Goal: Information Seeking & Learning: Understand process/instructions

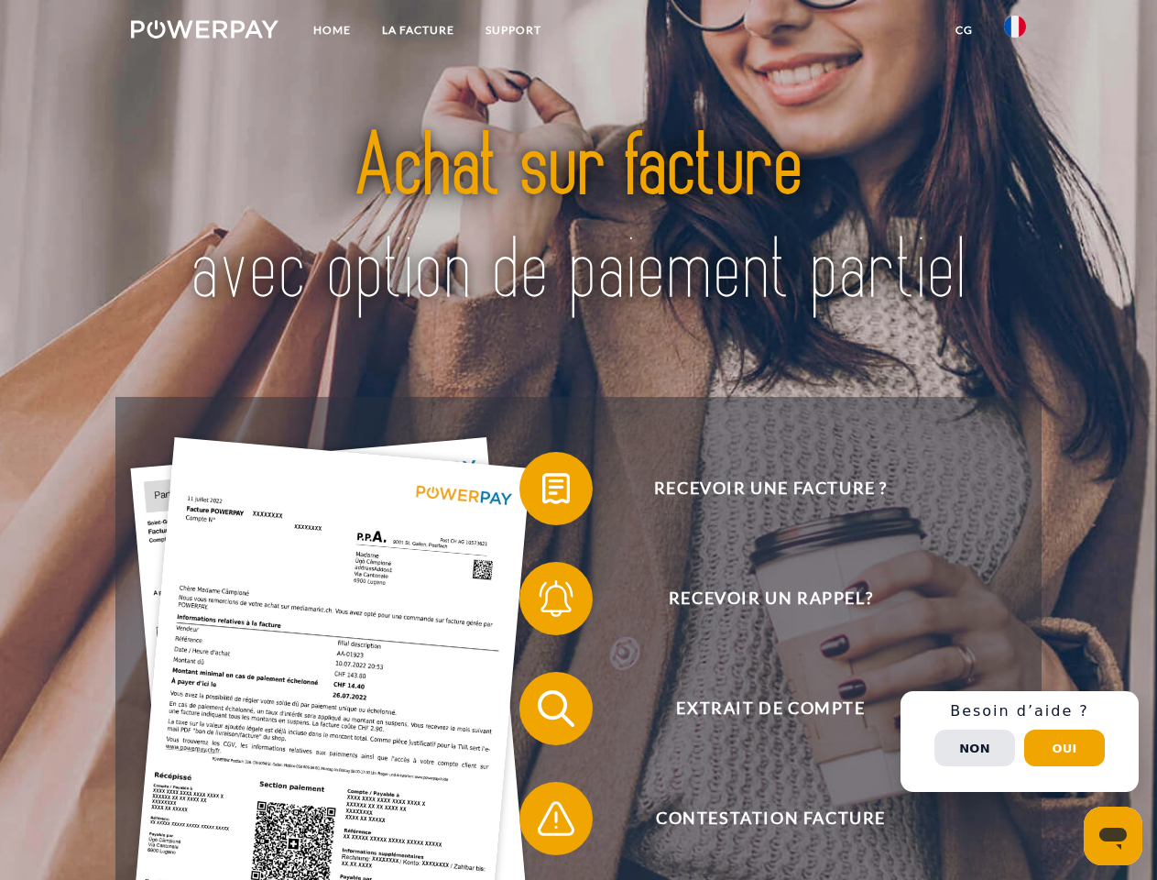
click at [204, 32] on img at bounding box center [205, 29] width 148 height 18
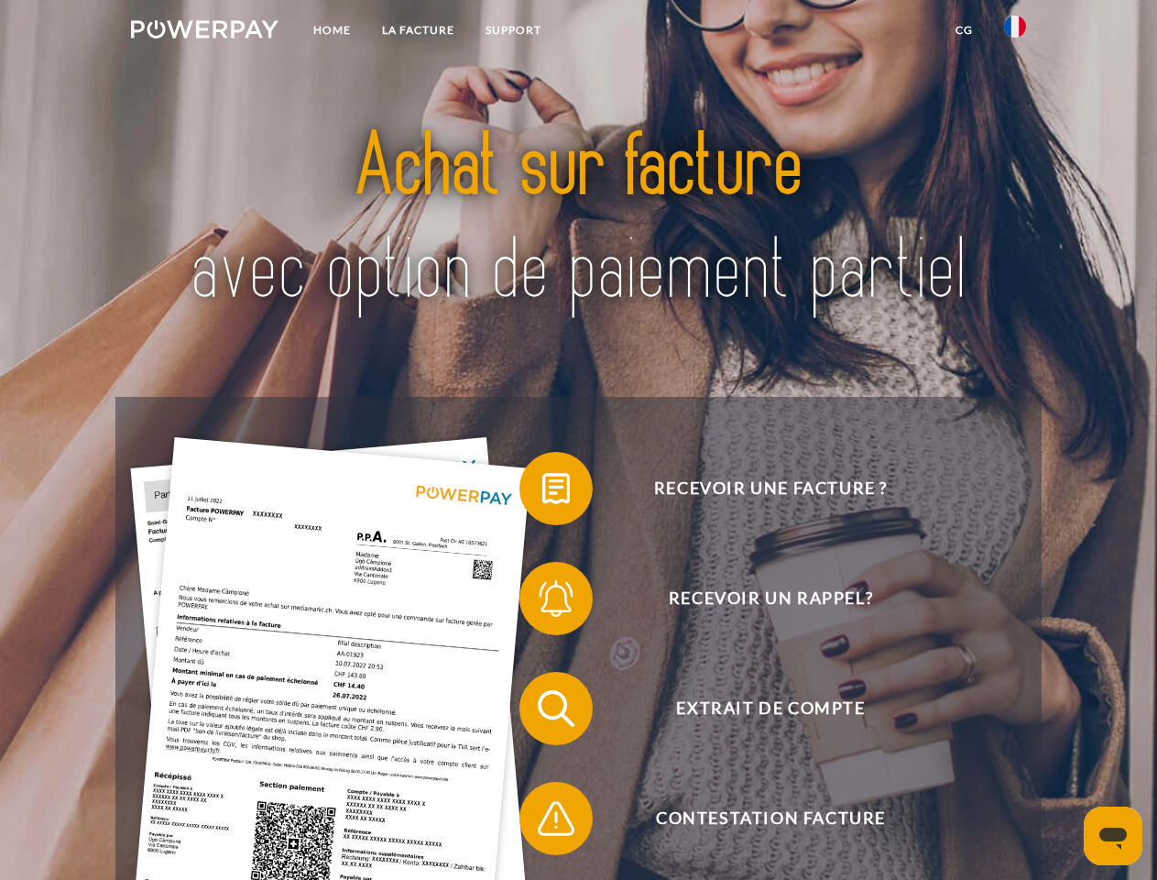
click at [1015, 32] on img at bounding box center [1015, 27] width 22 height 22
click at [964, 30] on link "CG" at bounding box center [964, 30] width 49 height 33
click at [542, 492] on span at bounding box center [529, 489] width 92 height 92
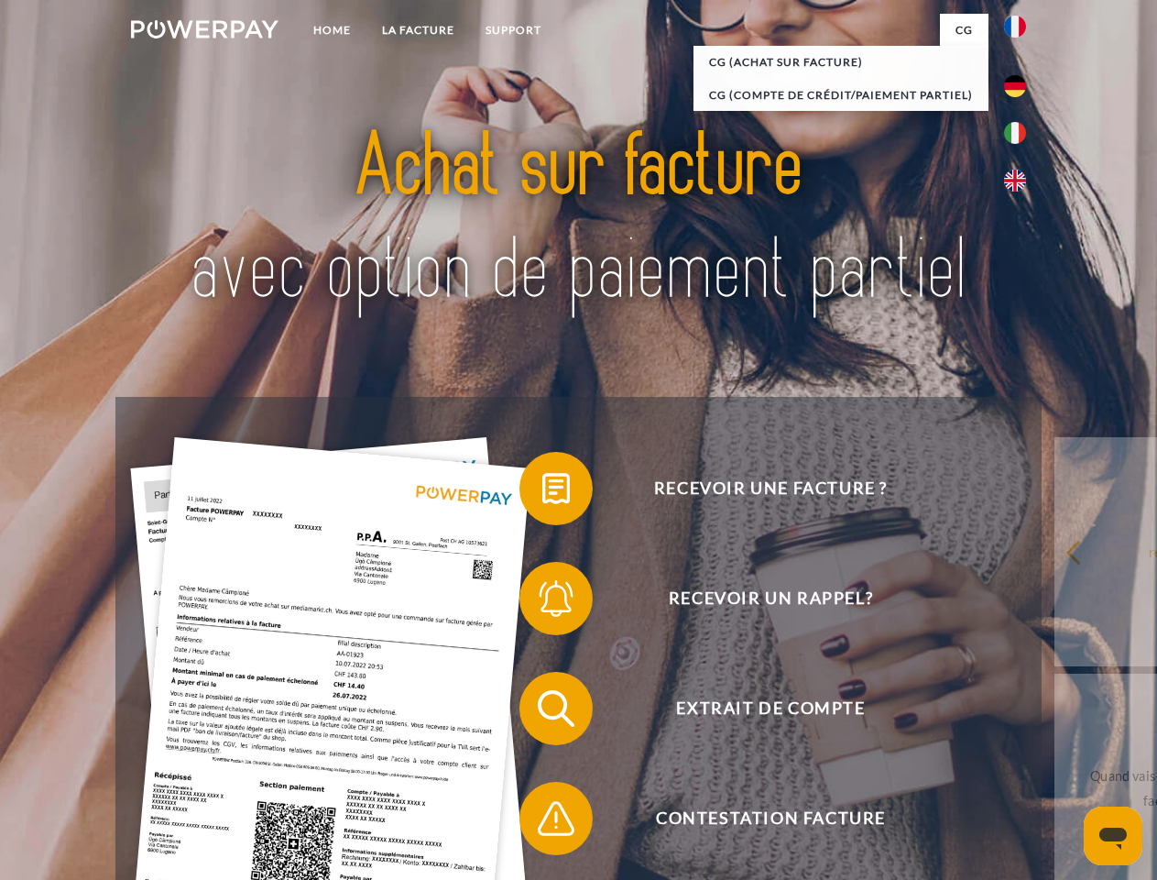
click at [542, 602] on span at bounding box center [529, 599] width 92 height 92
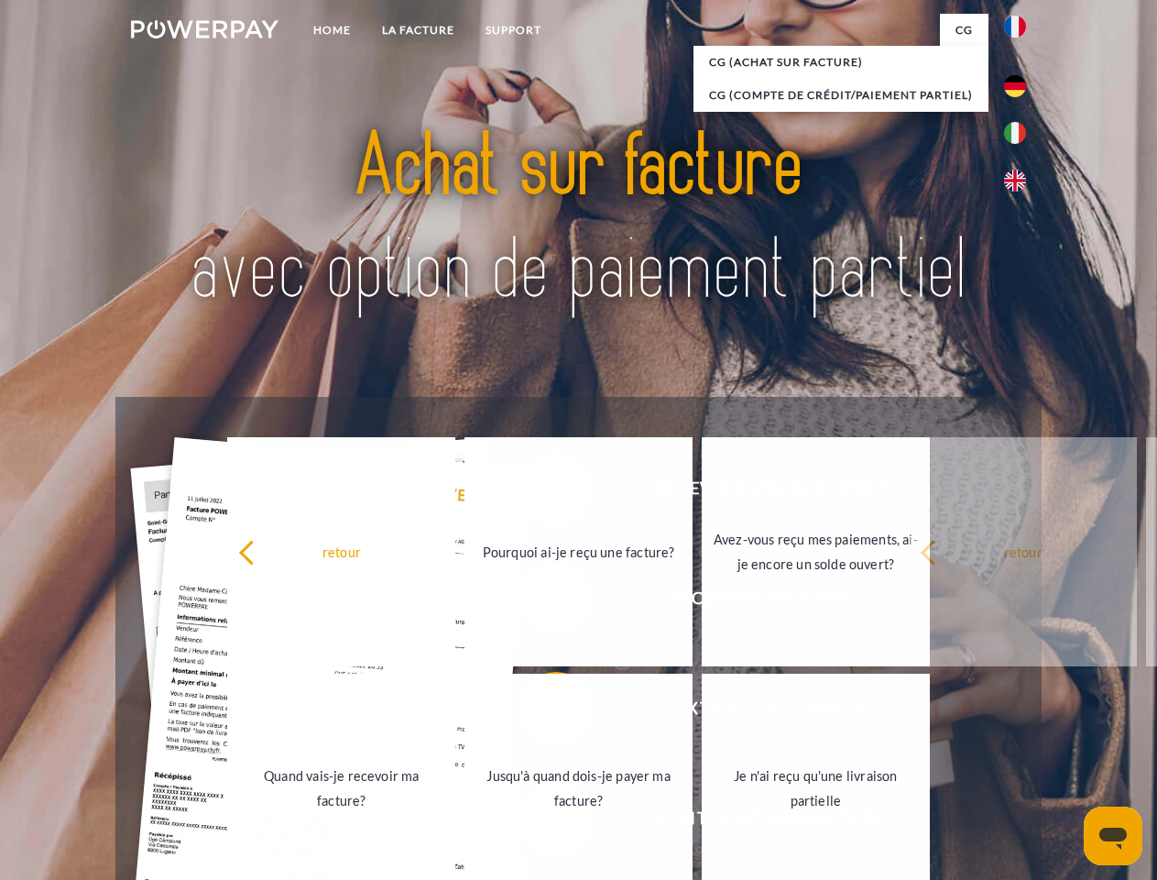
click at [542, 712] on link "Jusqu'à quand dois-je payer ma facture?" at bounding box center [579, 787] width 228 height 229
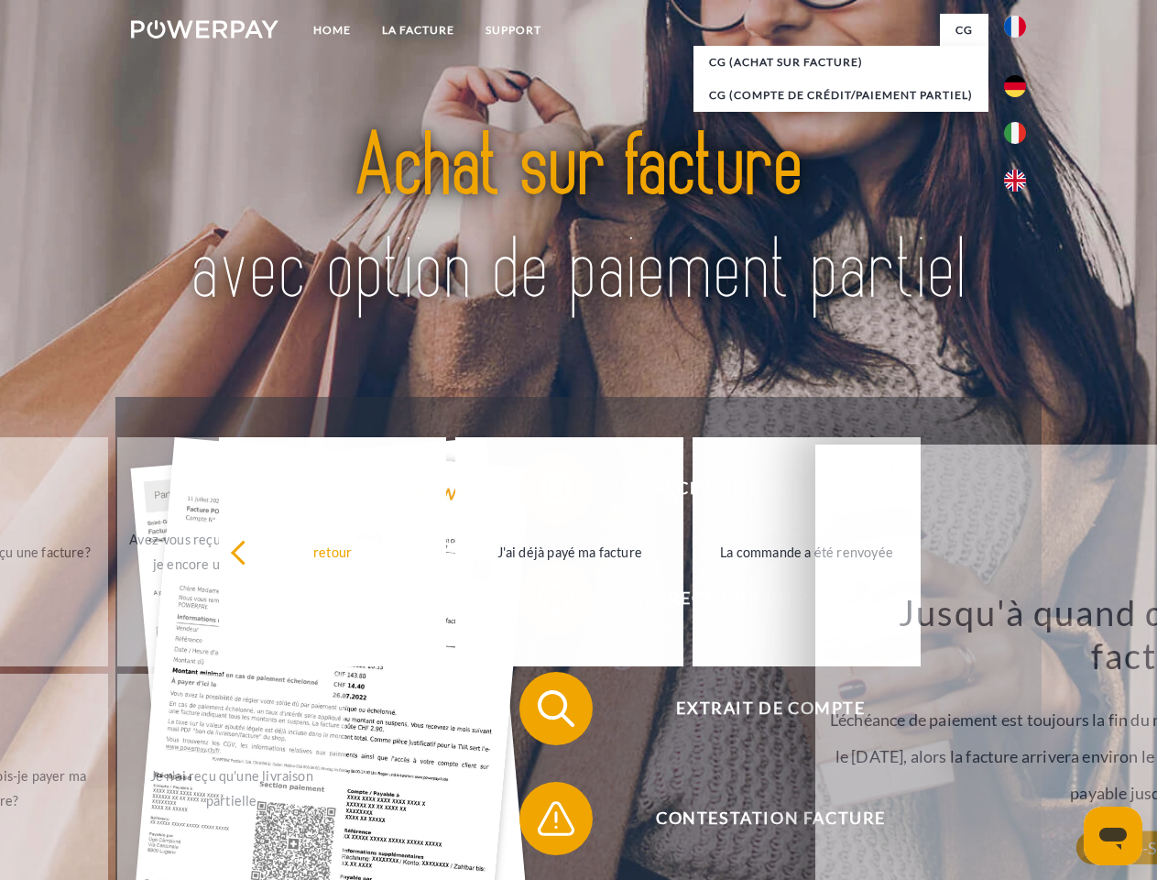
click at [542, 822] on span at bounding box center [529, 818] width 92 height 92
click at [1020, 741] on div "Recevoir une facture ? Recevoir un rappel? Extrait de compte retour" at bounding box center [577, 763] width 925 height 733
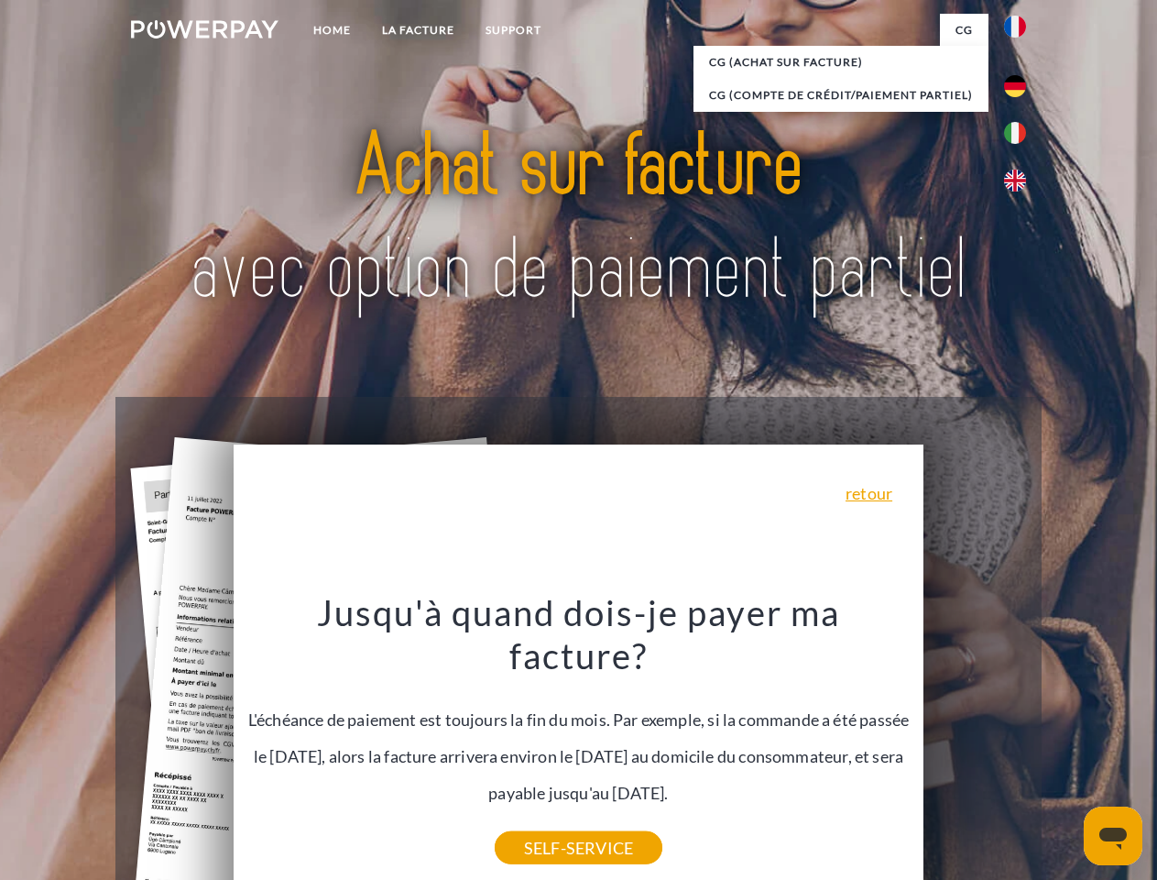
click at [975, 745] on span "Extrait de compte" at bounding box center [770, 708] width 449 height 73
click at [1065, 748] on header "Home LA FACTURE Support" at bounding box center [578, 632] width 1157 height 1265
